Goal: Contribute content: Contribute content

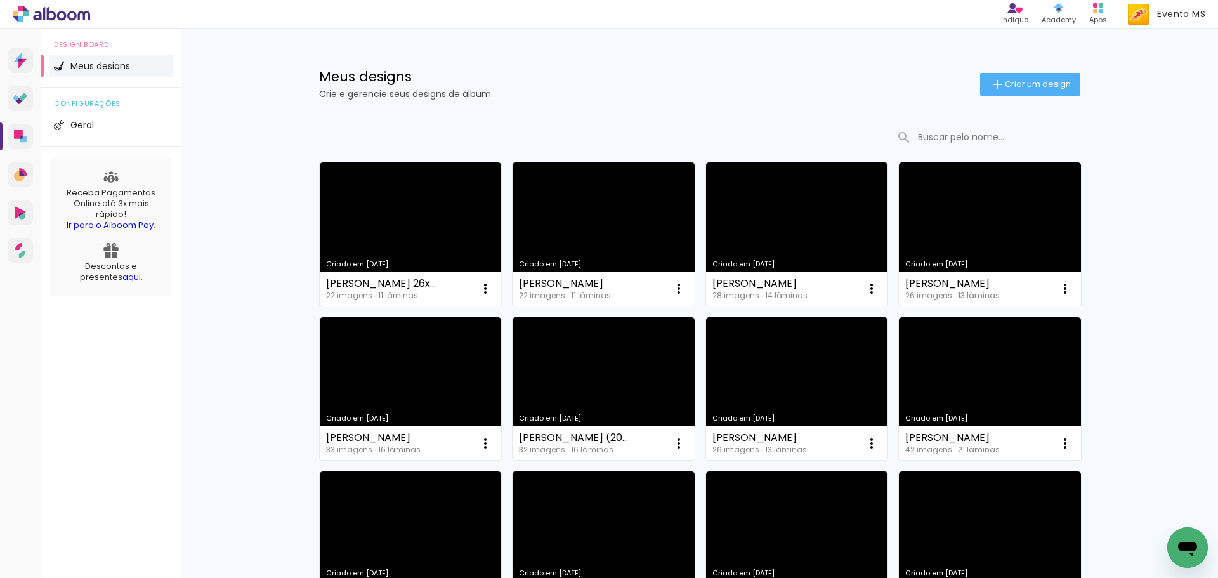
click at [972, 142] on input at bounding box center [1002, 137] width 181 height 26
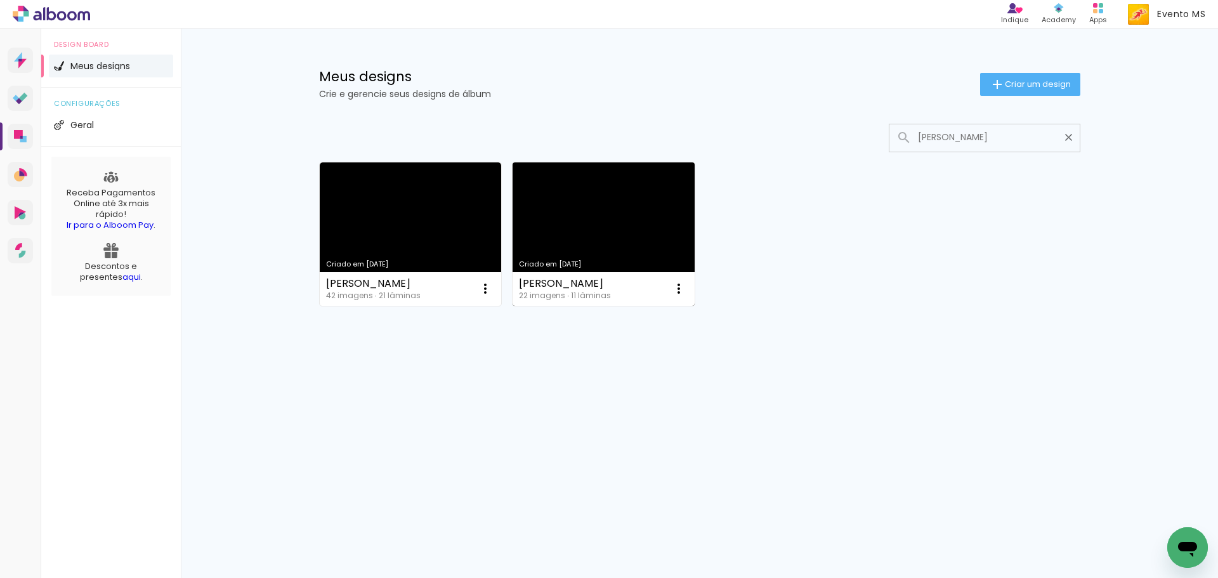
type input "[PERSON_NAME]"
type paper-input "[PERSON_NAME]"
click at [584, 251] on link "Criado em [DATE]" at bounding box center [604, 233] width 182 height 143
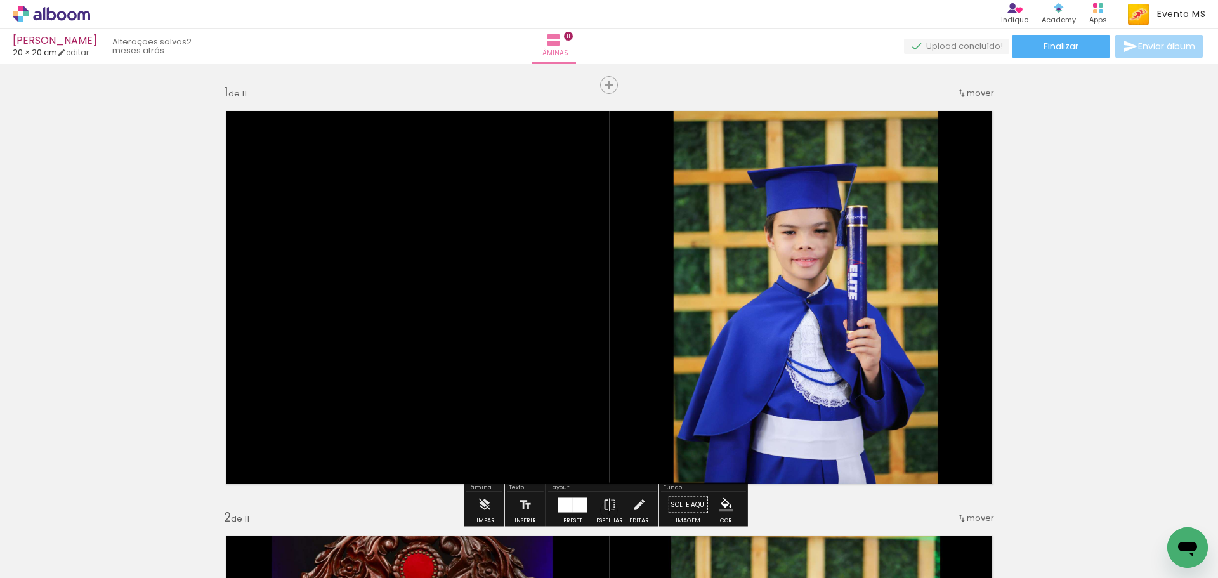
click at [36, 567] on span "Adicionar Fotos" at bounding box center [45, 561] width 38 height 14
click at [0, 0] on input "file" at bounding box center [0, 0] width 0 height 0
click at [1047, 49] on span "Finalizar" at bounding box center [1061, 46] width 35 height 9
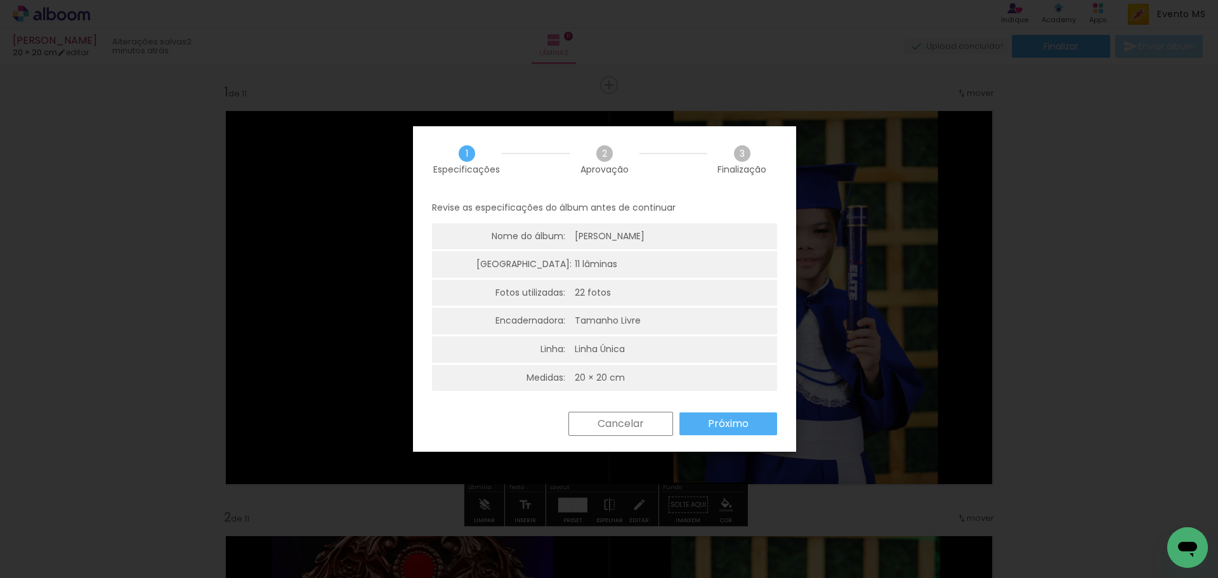
click at [0, 0] on slot "Próximo" at bounding box center [0, 0] width 0 height 0
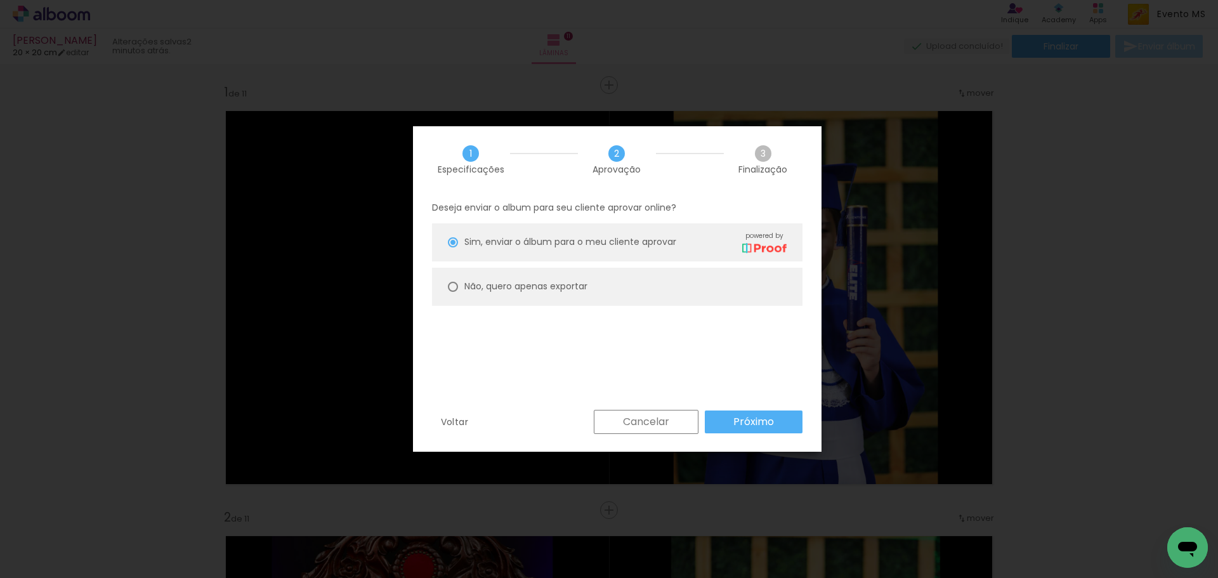
click at [0, 0] on slot "Próximo" at bounding box center [0, 0] width 0 height 0
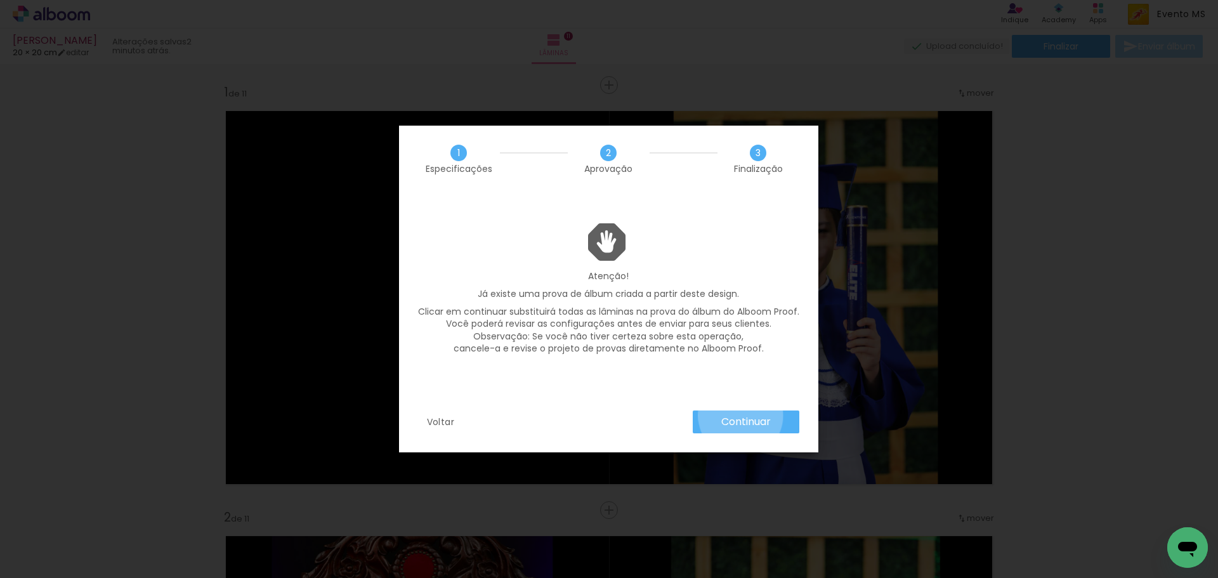
click at [0, 0] on slot "Continuar" at bounding box center [0, 0] width 0 height 0
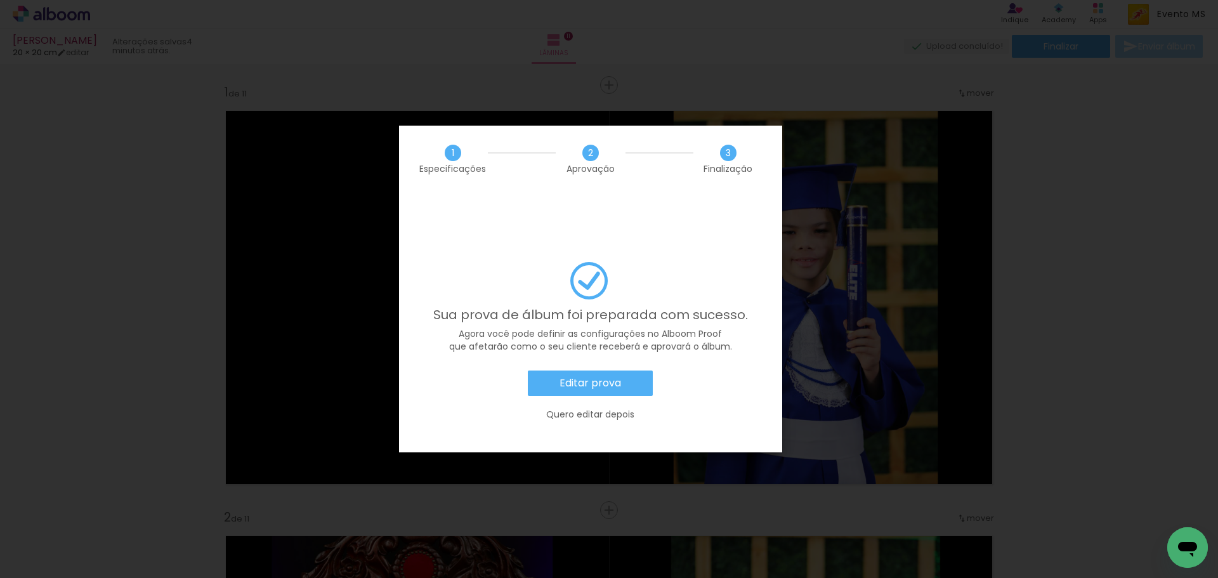
click at [0, 0] on slot "Editar prova" at bounding box center [0, 0] width 0 height 0
